Goal: Transaction & Acquisition: Purchase product/service

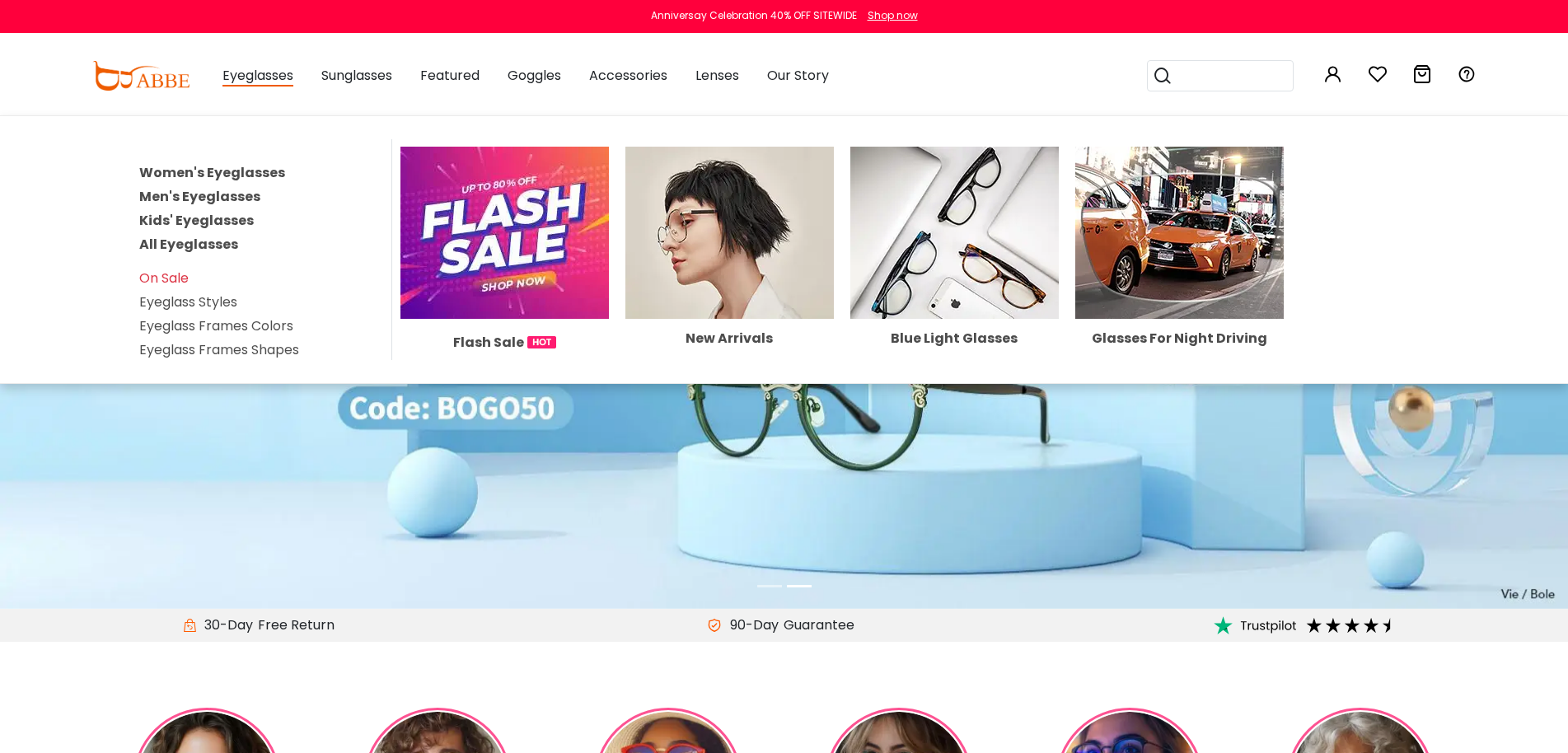
type input "********"
click at [196, 247] on link "All Eyeglasses" at bounding box center [189, 244] width 99 height 19
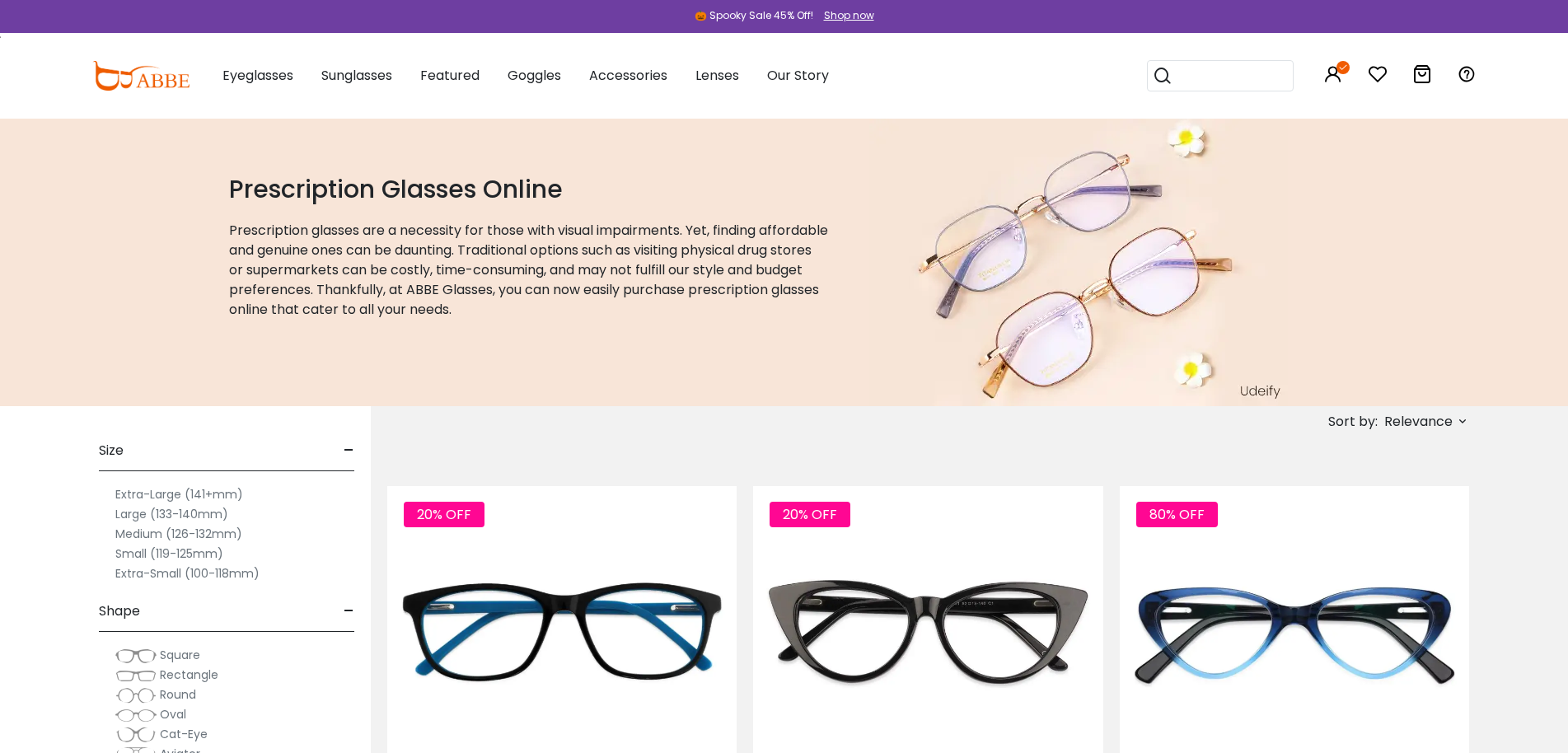
click at [1416, 420] on span "Relevance" at bounding box center [1418, 422] width 68 height 30
click at [1399, 463] on label "New Arrivals" at bounding box center [1382, 468] width 80 height 20
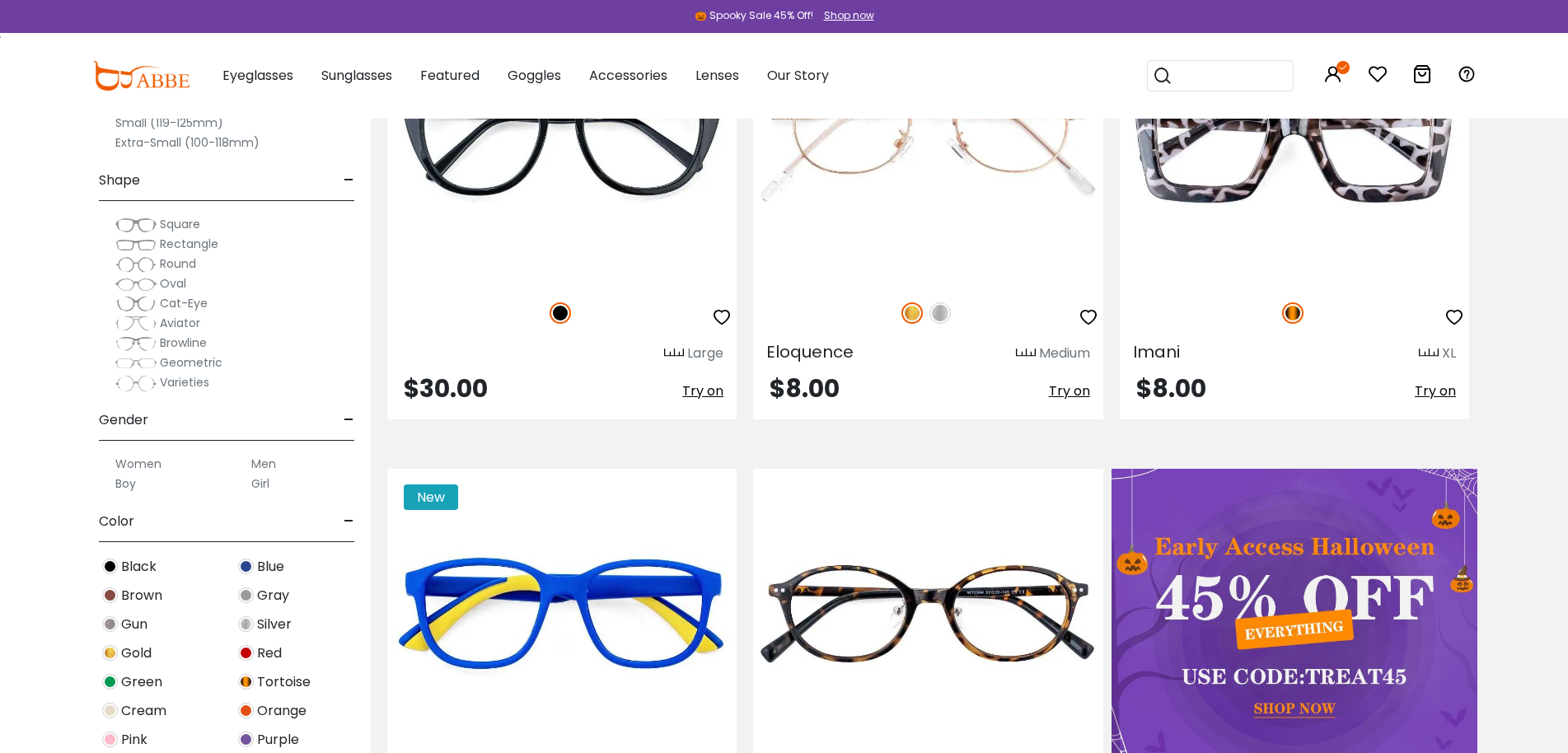
scroll to position [988, 0]
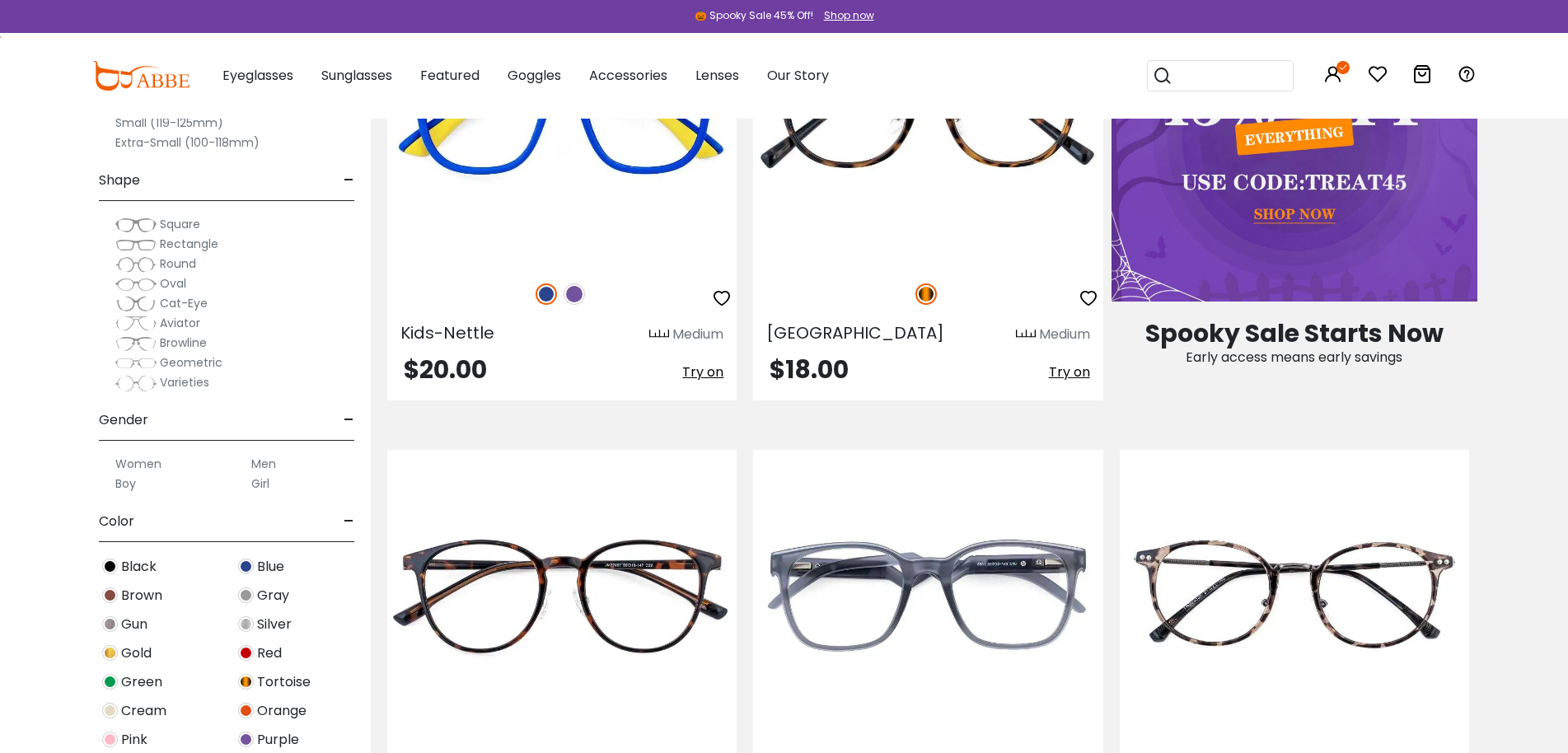
click at [291, 678] on span "Tortoise" at bounding box center [284, 681] width 54 height 20
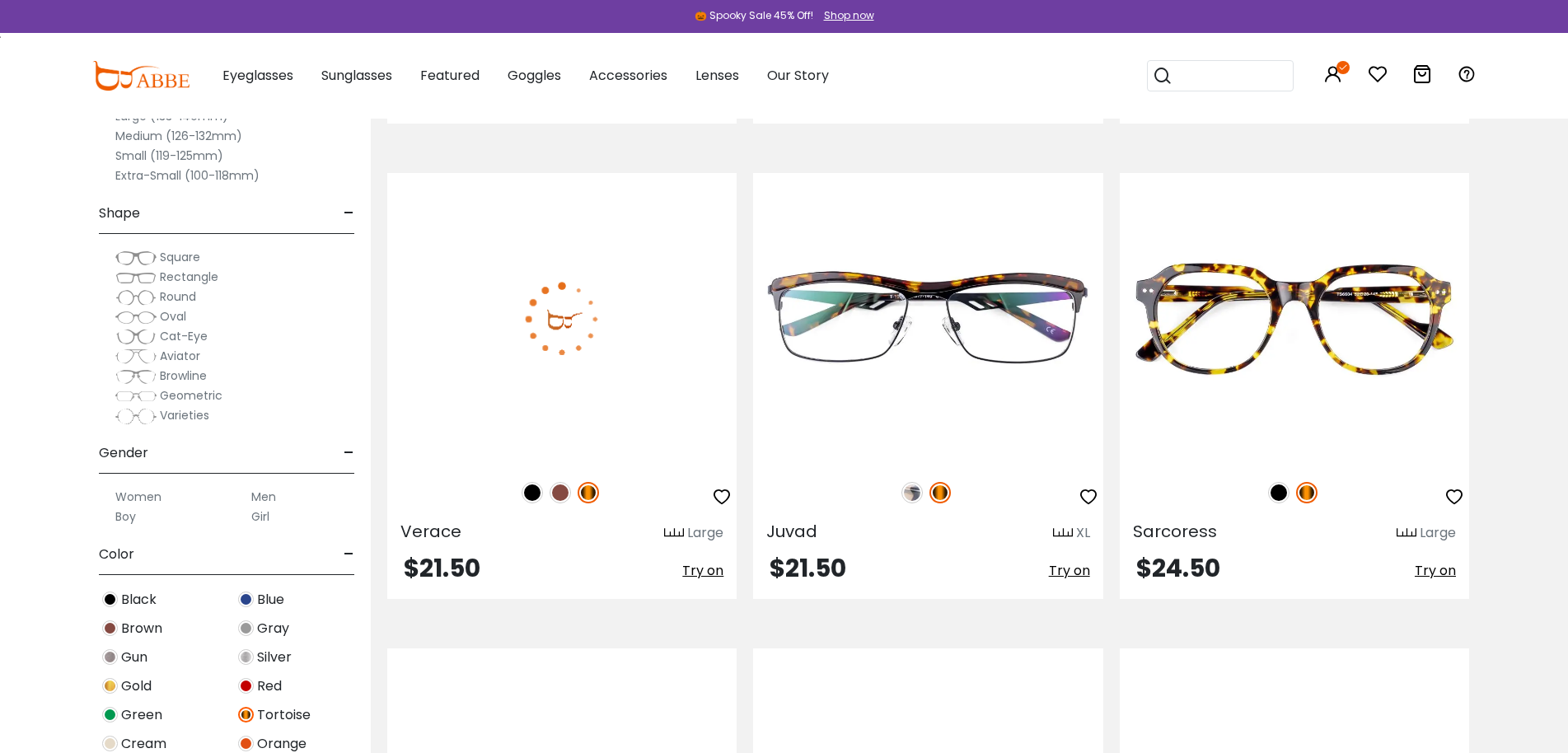
scroll to position [8566, 0]
